Goal: Task Accomplishment & Management: Manage account settings

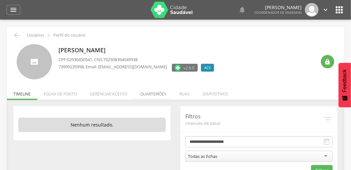
click at [145, 97] on li "Quarteirões" at bounding box center [153, 92] width 39 height 15
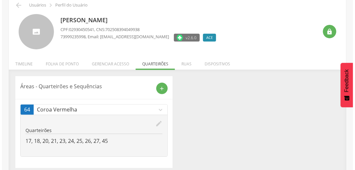
scroll to position [34, 0]
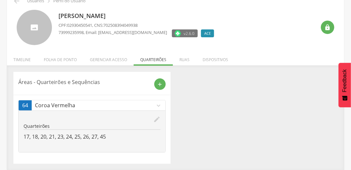
click at [158, 116] on icon "edit" at bounding box center [156, 119] width 7 height 7
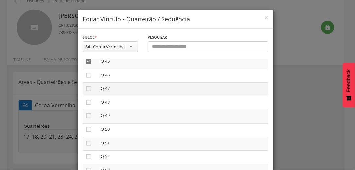
scroll to position [680, 0]
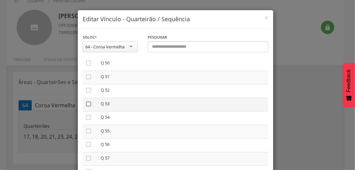
click at [87, 107] on icon "" at bounding box center [88, 104] width 7 height 7
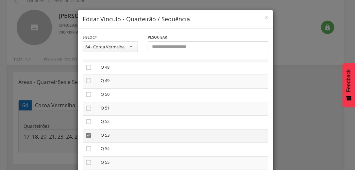
scroll to position [602, 0]
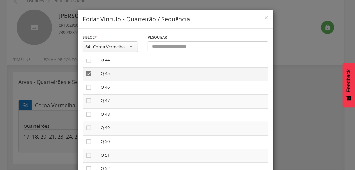
click at [86, 77] on icon "" at bounding box center [88, 73] width 7 height 7
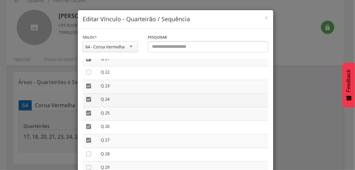
scroll to position [288, 0]
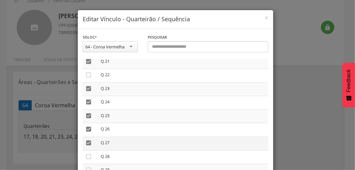
click at [87, 143] on icon "" at bounding box center [88, 143] width 7 height 7
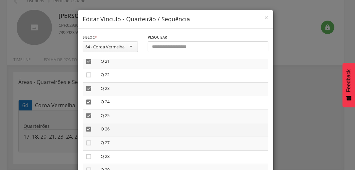
click at [88, 131] on icon "" at bounding box center [88, 129] width 7 height 7
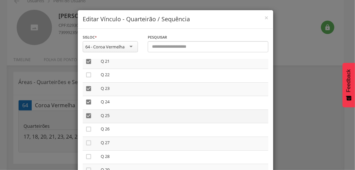
click at [85, 115] on icon "" at bounding box center [88, 116] width 7 height 7
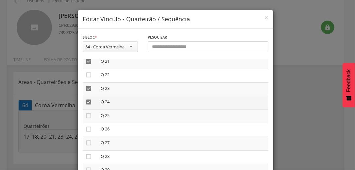
click at [89, 100] on icon "" at bounding box center [88, 102] width 7 height 7
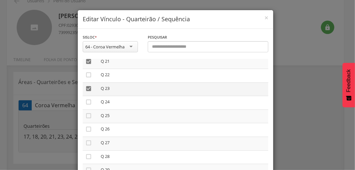
click at [85, 93] on td "" at bounding box center [90, 89] width 15 height 14
click at [89, 90] on icon "" at bounding box center [88, 88] width 7 height 7
click at [85, 60] on icon "" at bounding box center [88, 61] width 7 height 7
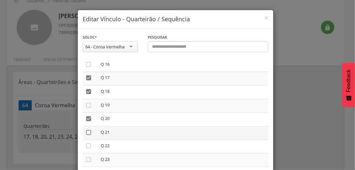
scroll to position [209, 0]
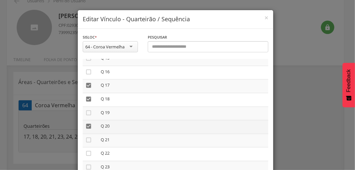
click at [85, 127] on icon "" at bounding box center [88, 126] width 7 height 7
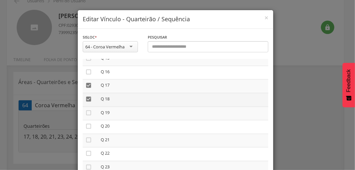
click at [89, 98] on icon "" at bounding box center [88, 99] width 7 height 7
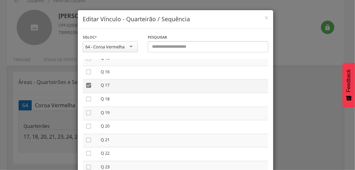
click at [85, 85] on icon "" at bounding box center [88, 85] width 7 height 7
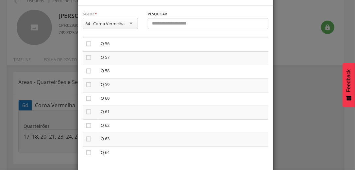
scroll to position [55, 0]
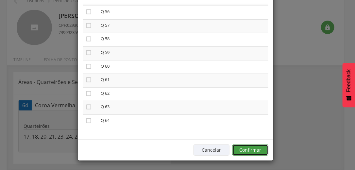
click at [241, 152] on button "Confirmar" at bounding box center [251, 150] width 36 height 11
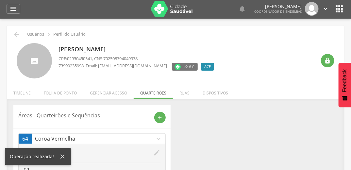
scroll to position [0, 0]
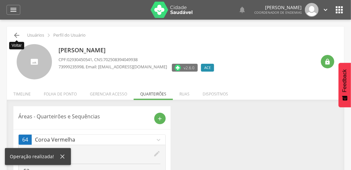
click at [19, 35] on icon "" at bounding box center [17, 35] width 8 height 8
